Goal: Task Accomplishment & Management: Use online tool/utility

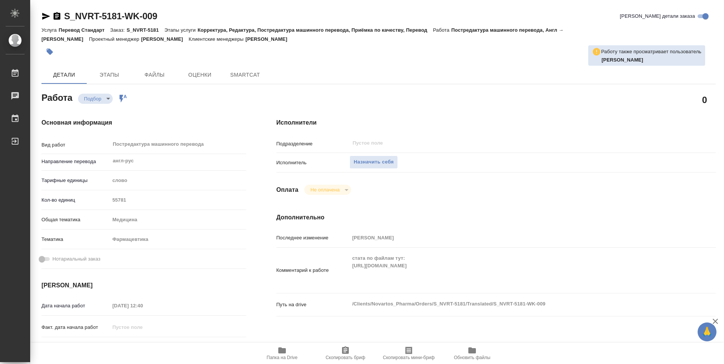
type textarea "x"
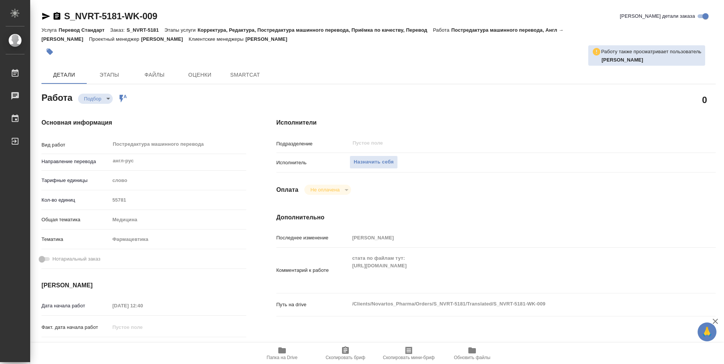
type textarea "x"
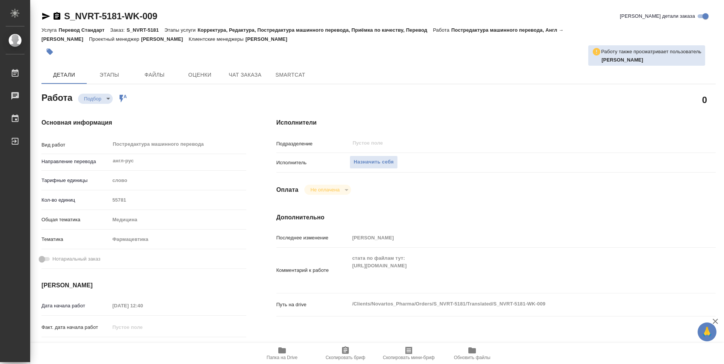
type textarea "x"
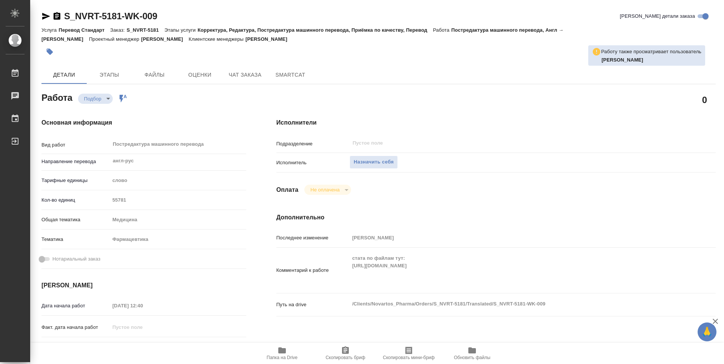
type textarea "x"
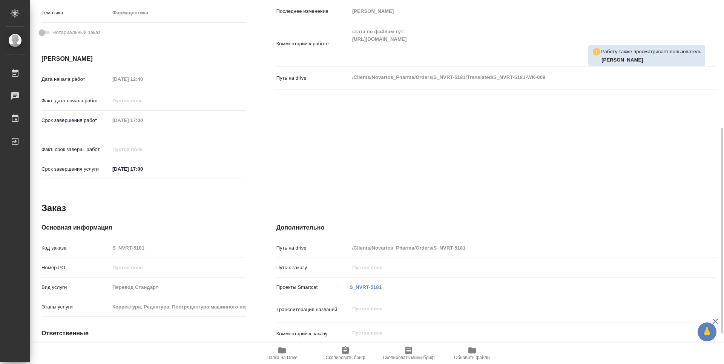
scroll to position [280, 0]
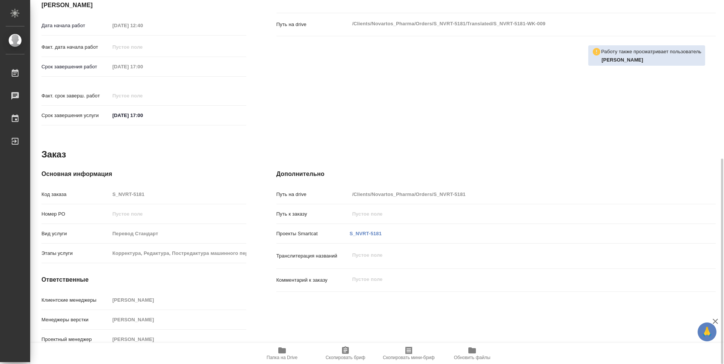
click at [286, 348] on icon "button" at bounding box center [282, 350] width 9 height 9
